Goal: Transaction & Acquisition: Subscribe to service/newsletter

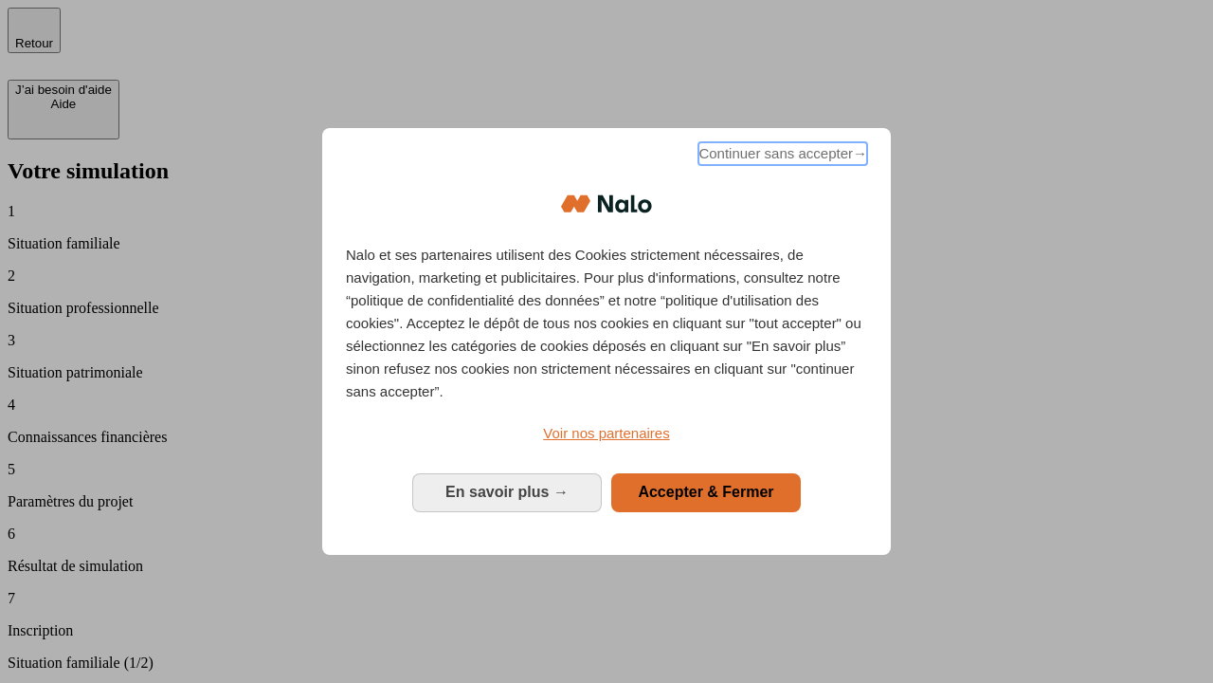
click at [781, 156] on span "Continuer sans accepter →" at bounding box center [783, 153] width 169 height 23
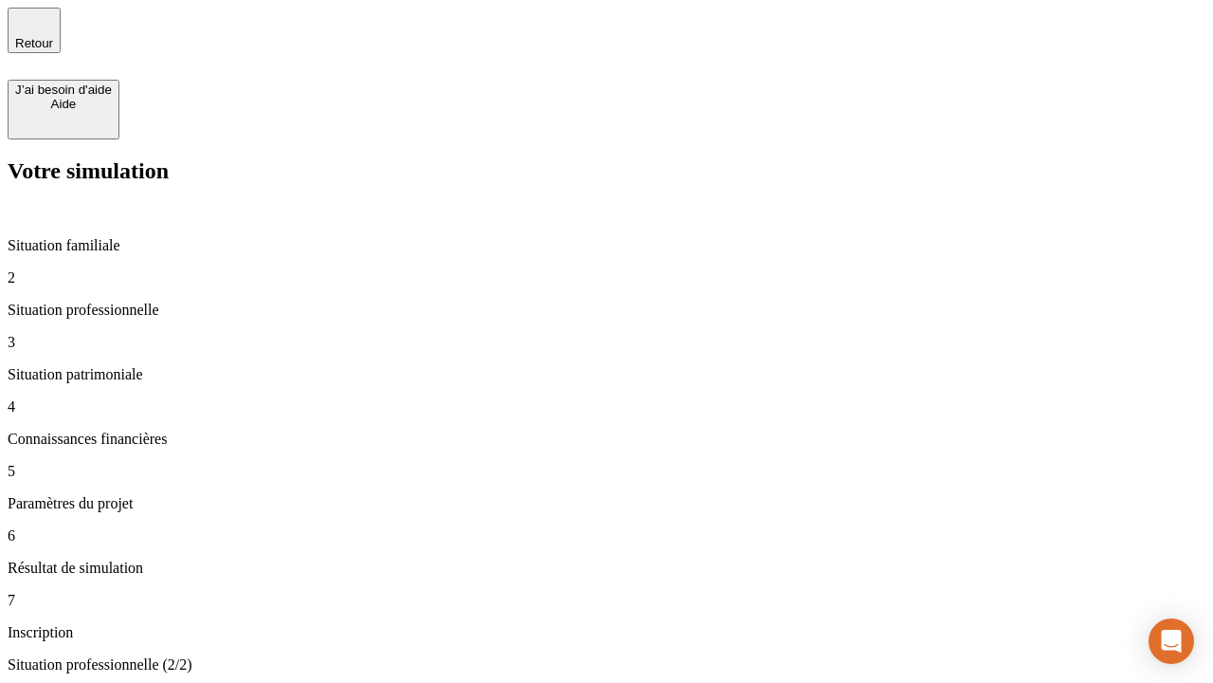
type input "30 000"
type input "1 000"
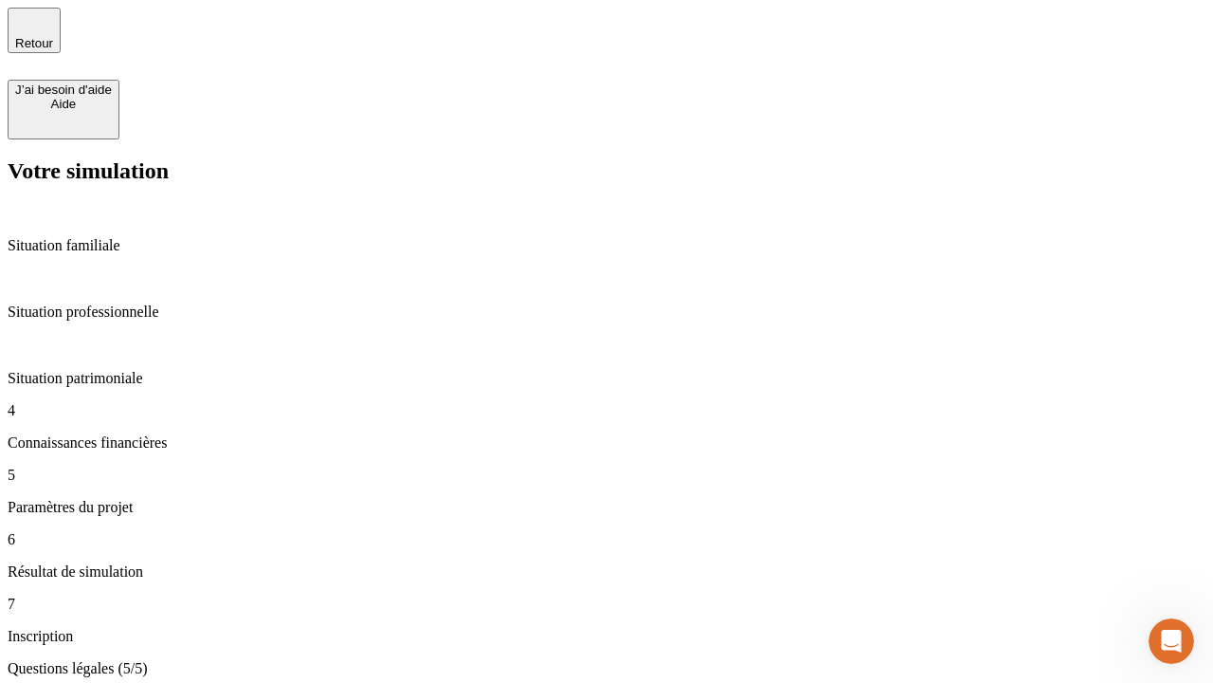
type input "65"
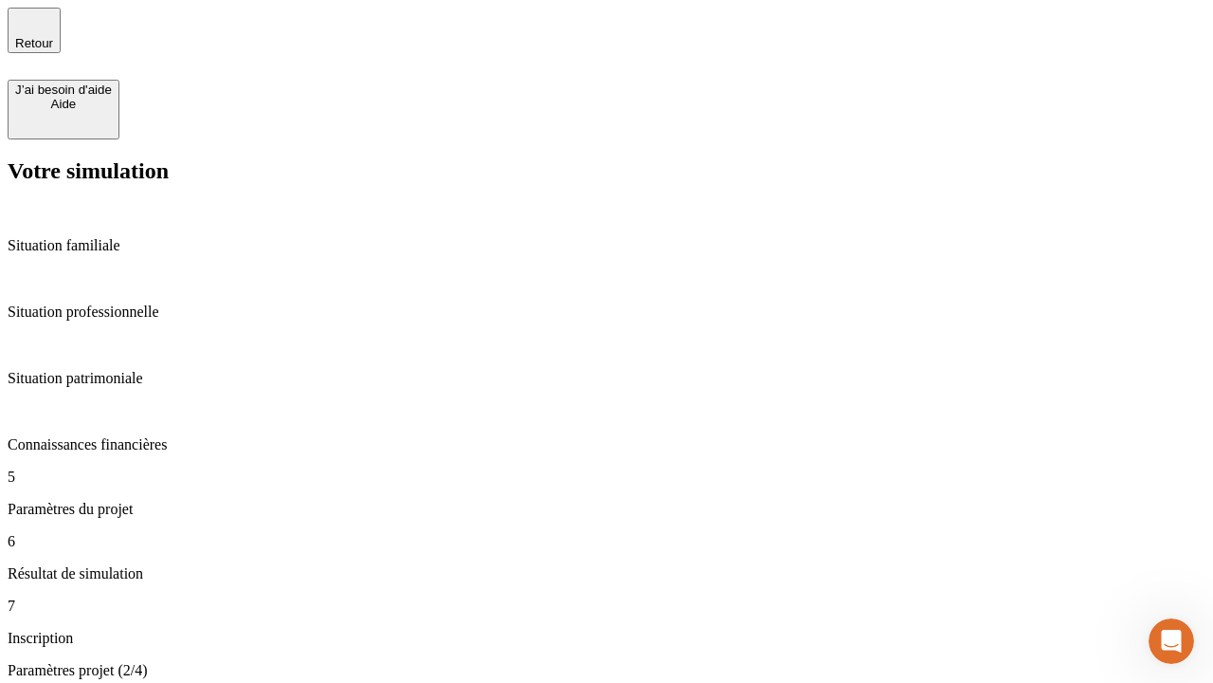
type input "5 000"
type input "640"
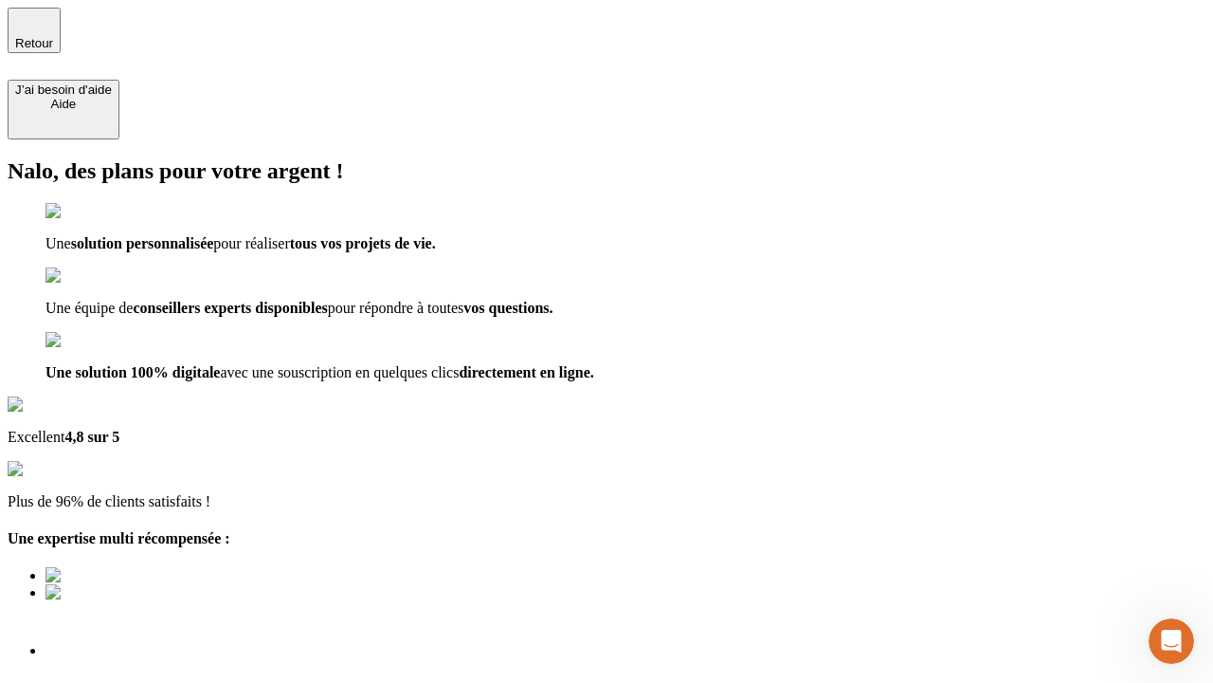
type input "[EMAIL_ADDRESS][DOMAIN_NAME]"
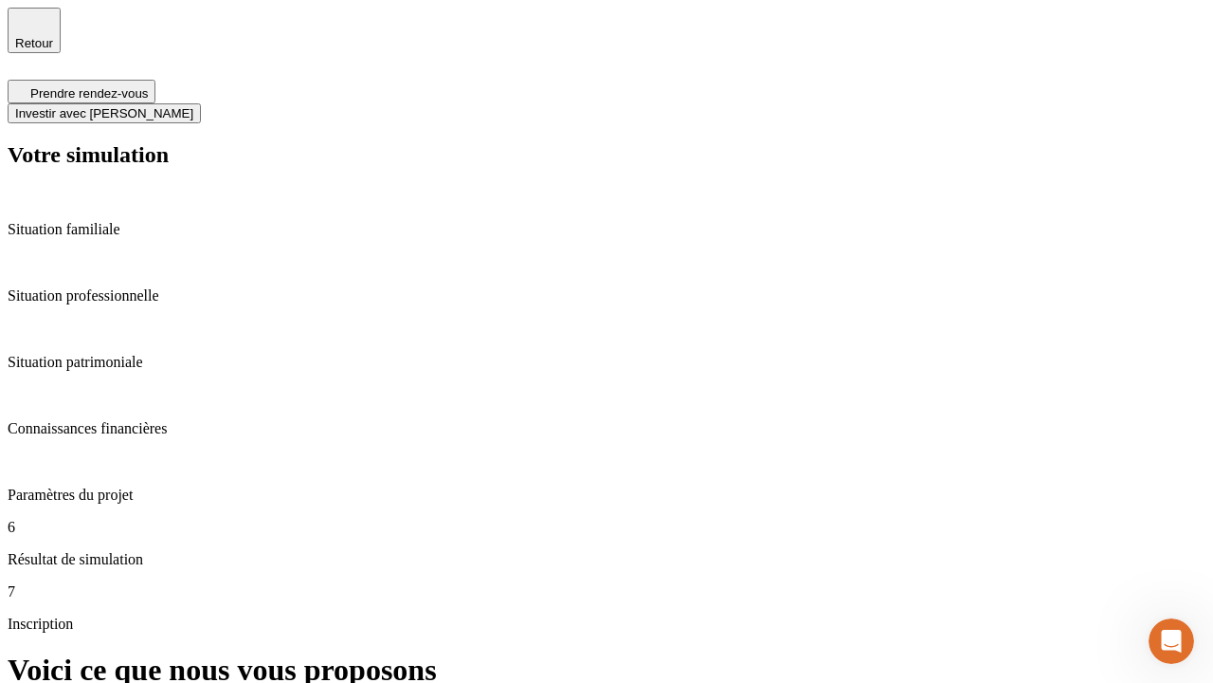
click at [193, 106] on span "Investir avec [PERSON_NAME]" at bounding box center [104, 113] width 178 height 14
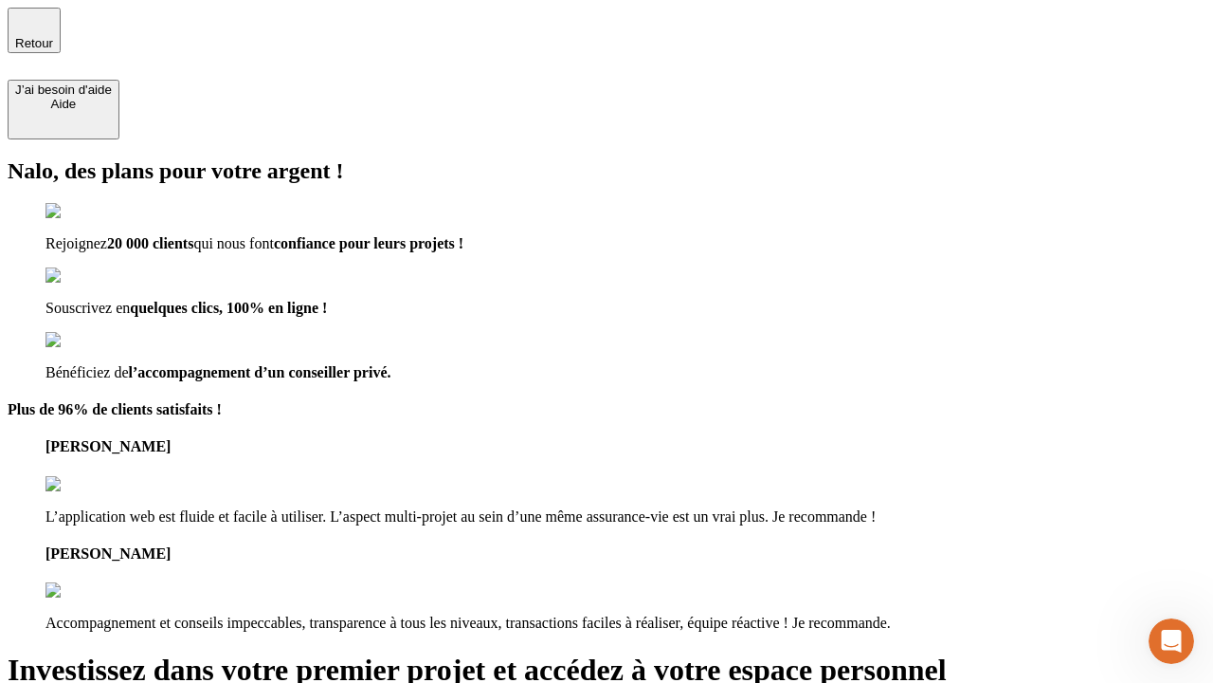
type input "[EMAIL_ADDRESS][DOMAIN_NAME]"
